Goal: Information Seeking & Learning: Check status

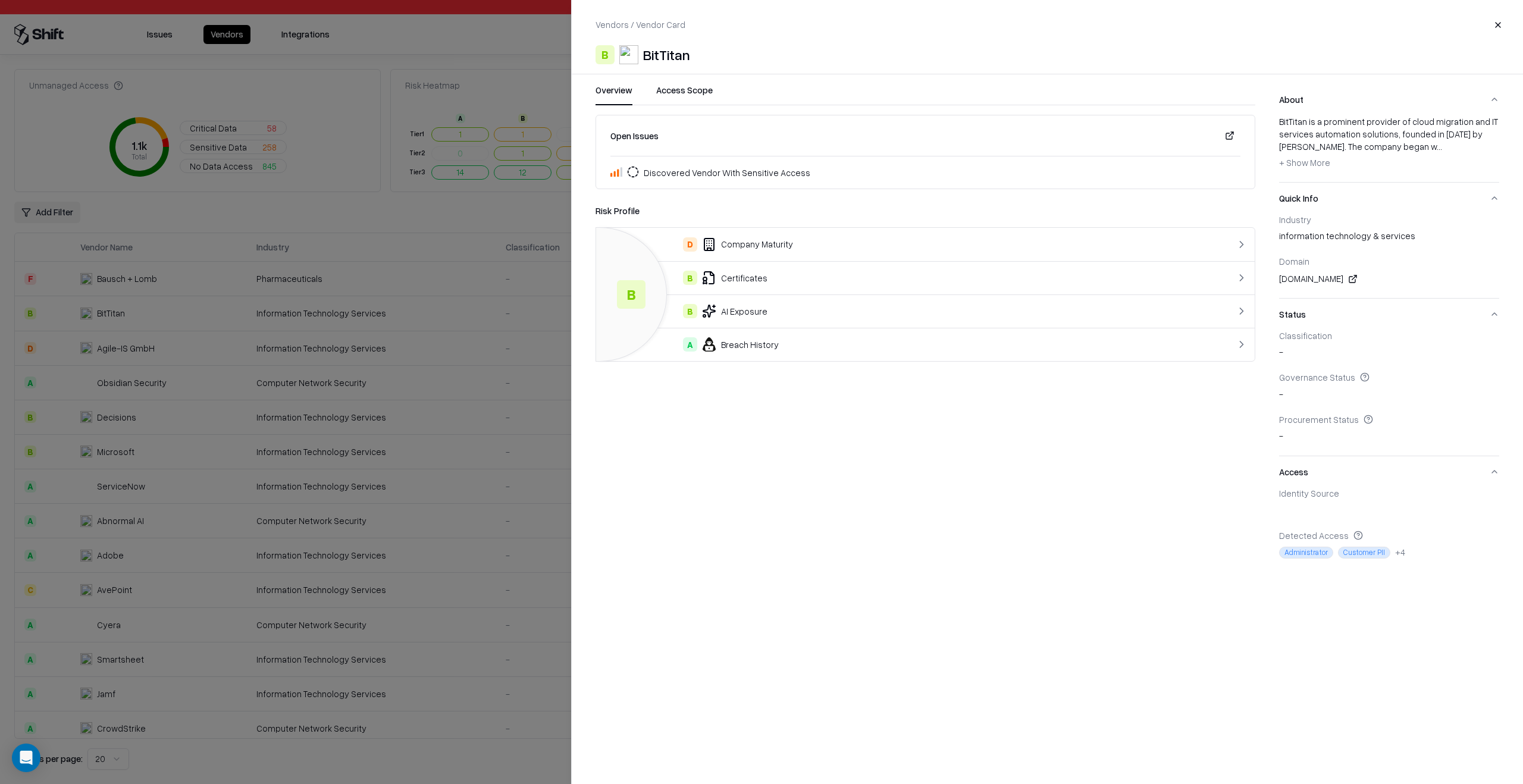
click at [933, 427] on div "Open Issues Discovered Vendor With Sensitive Access Risk Profile B D Company Ma…" at bounding box center [926, 343] width 660 height 457
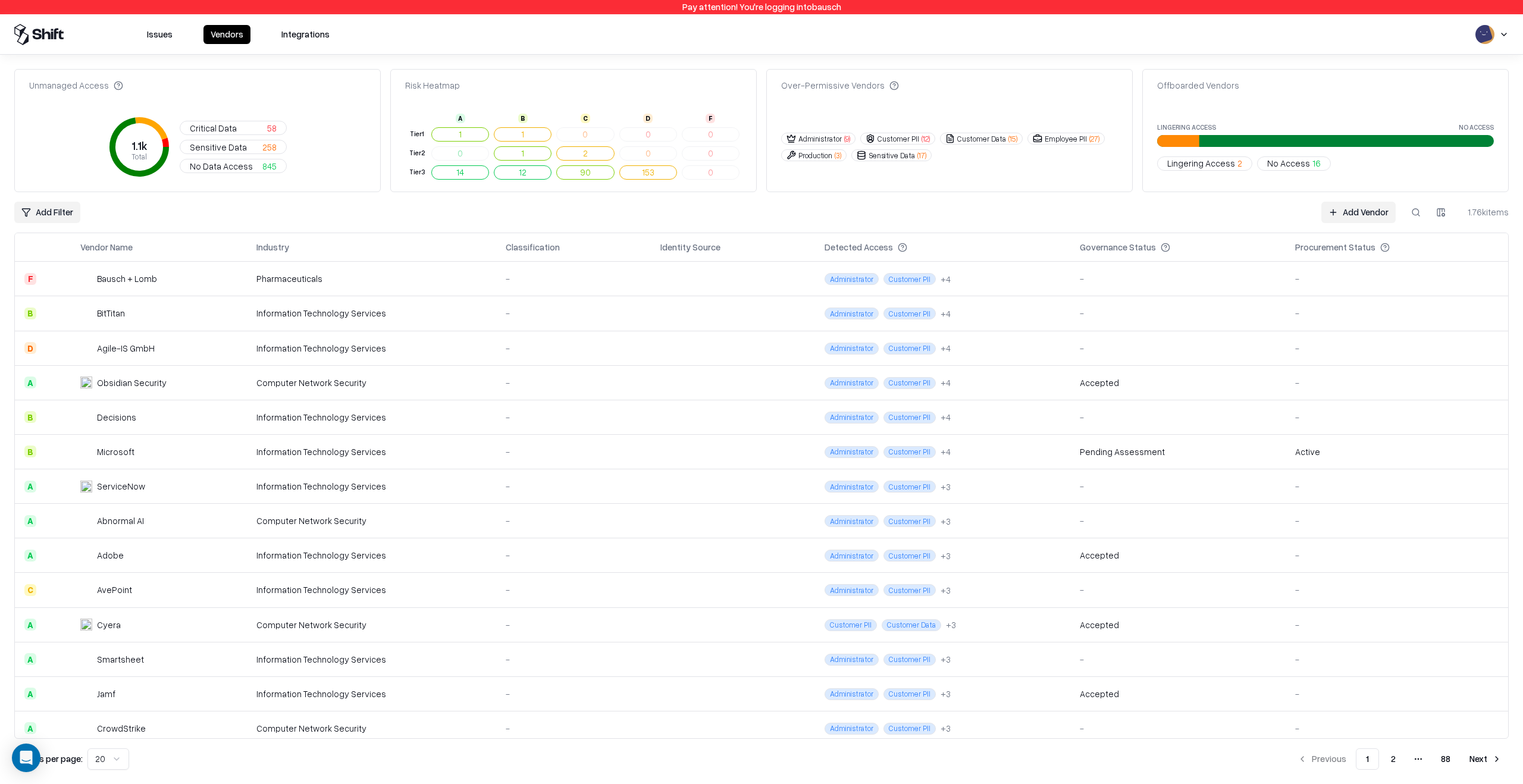
click at [468, 278] on div "Pharmaceuticals" at bounding box center [371, 278] width 230 height 13
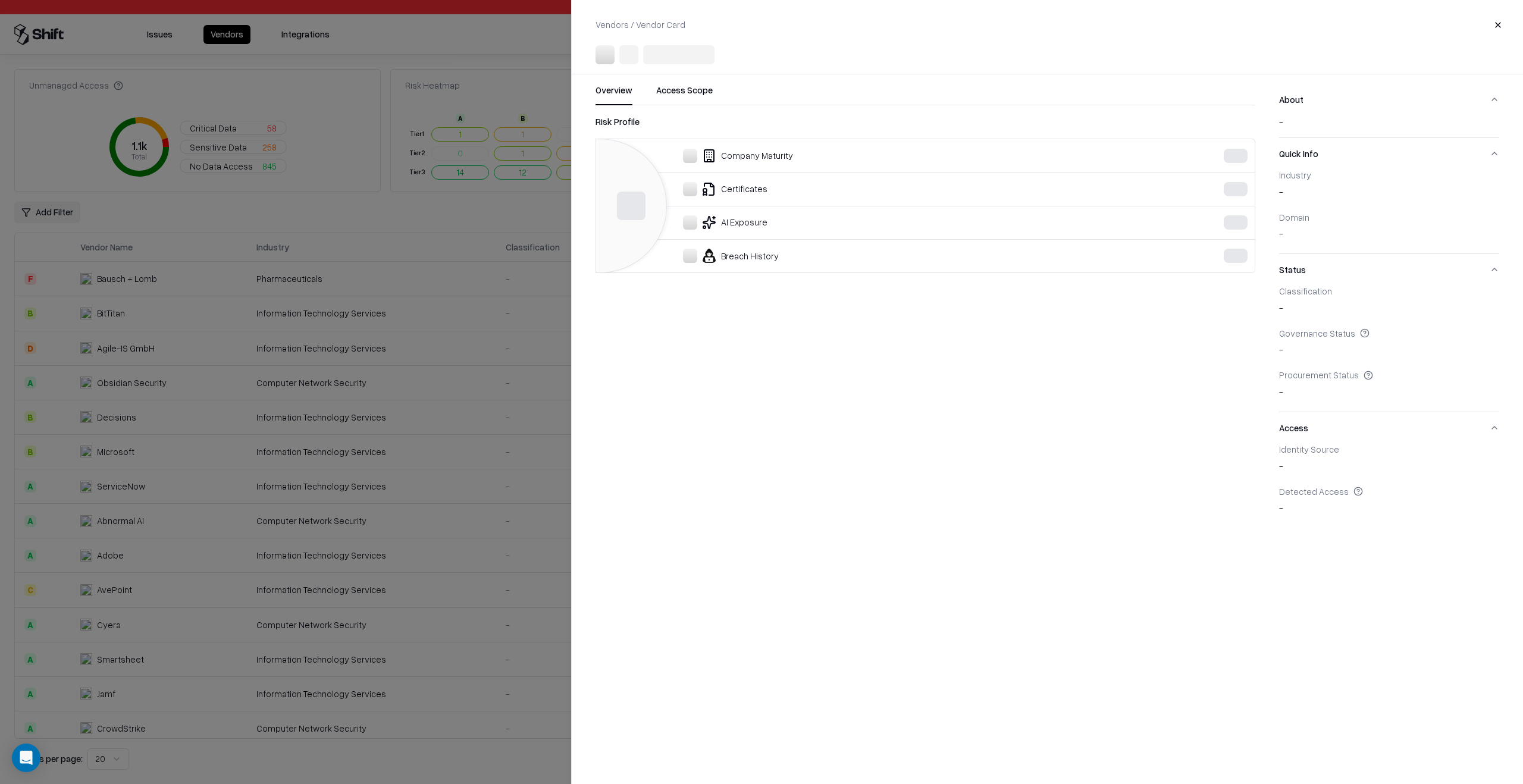
click at [525, 407] on div at bounding box center [762, 392] width 1523 height 784
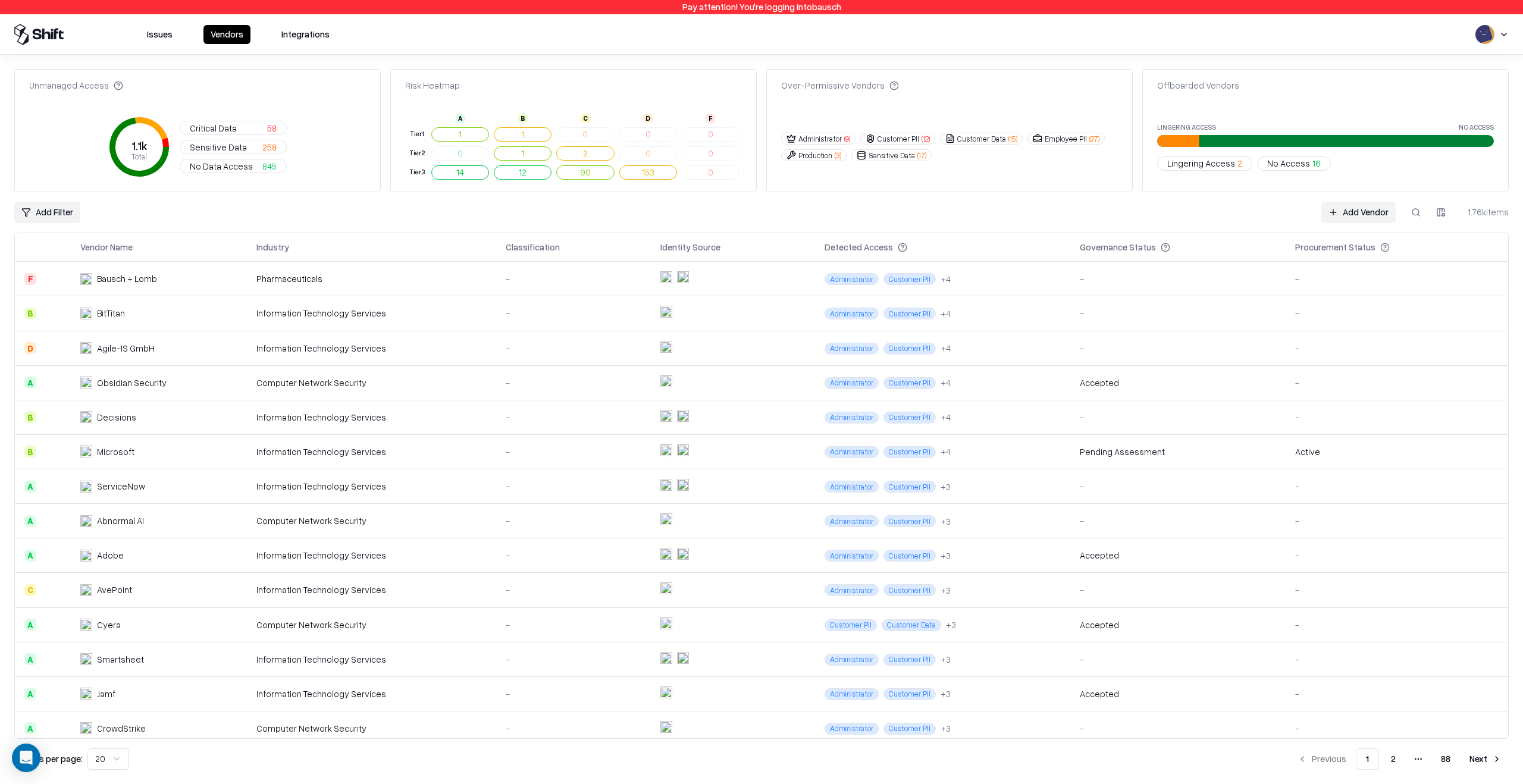
click at [516, 281] on div "-" at bounding box center [573, 278] width 136 height 13
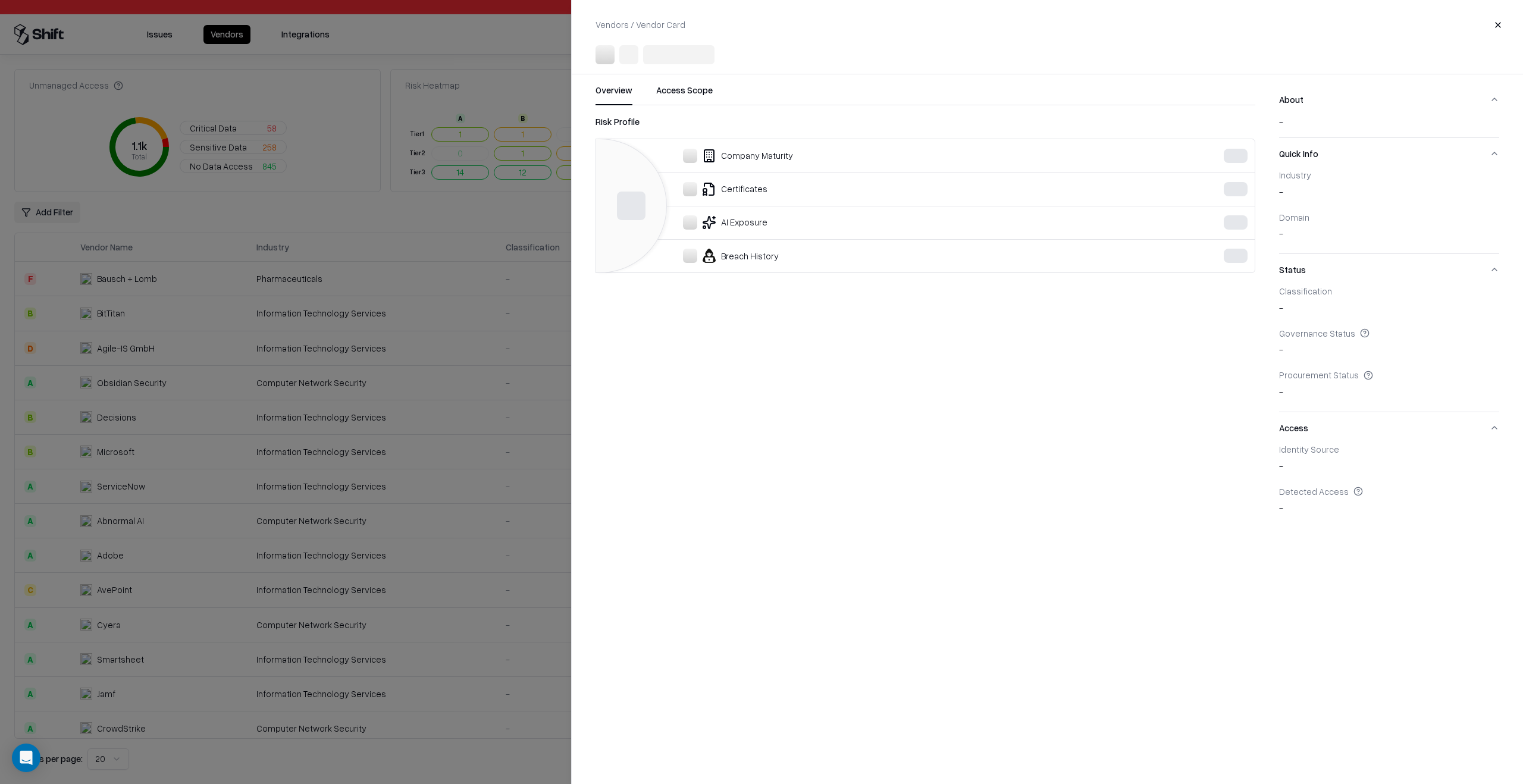
click at [383, 513] on div at bounding box center [762, 392] width 1523 height 784
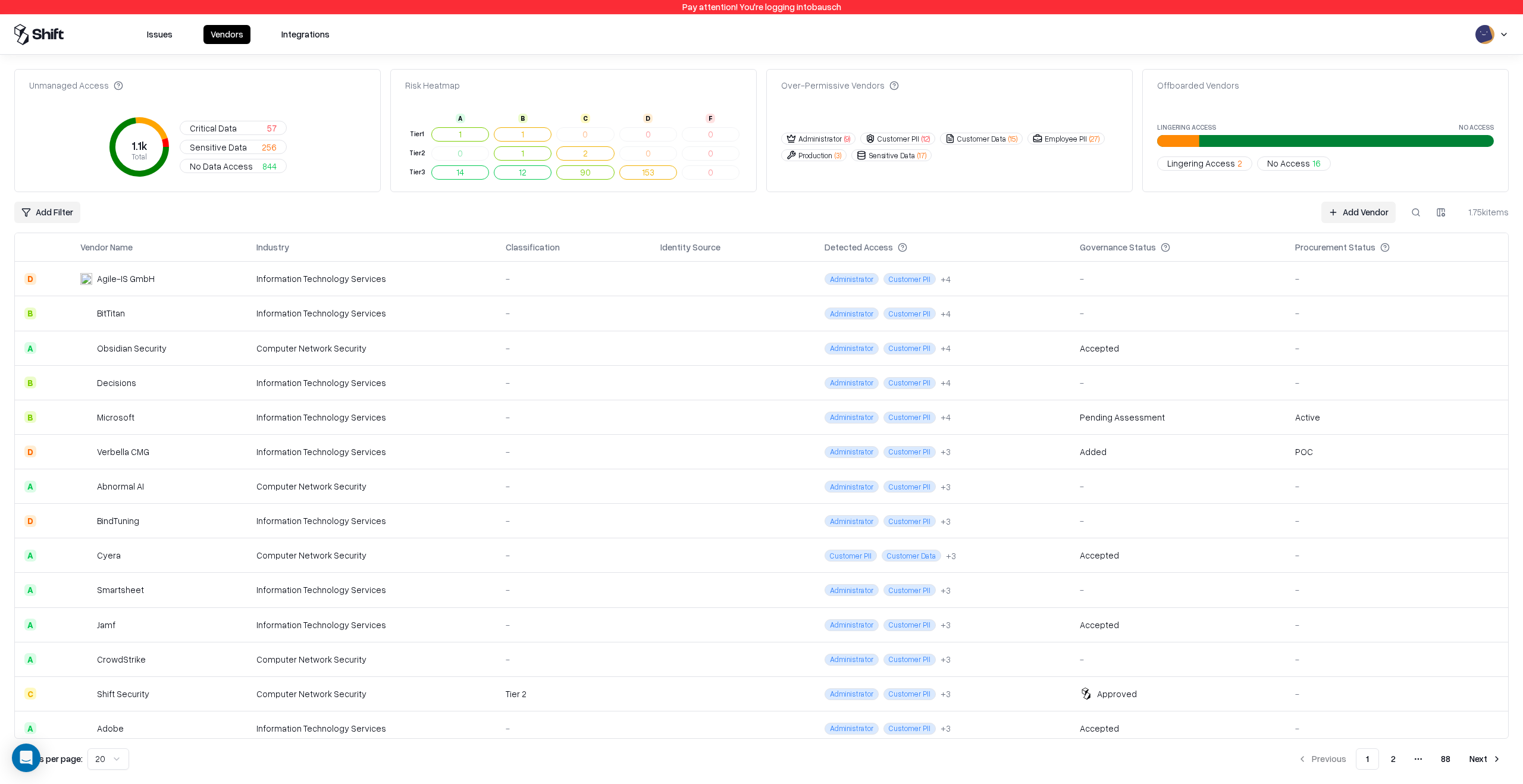
click at [1049, 222] on div "Add Filter Add Vendor 1.75k items" at bounding box center [762, 212] width 1494 height 22
